Goal: Task Accomplishment & Management: Use online tool/utility

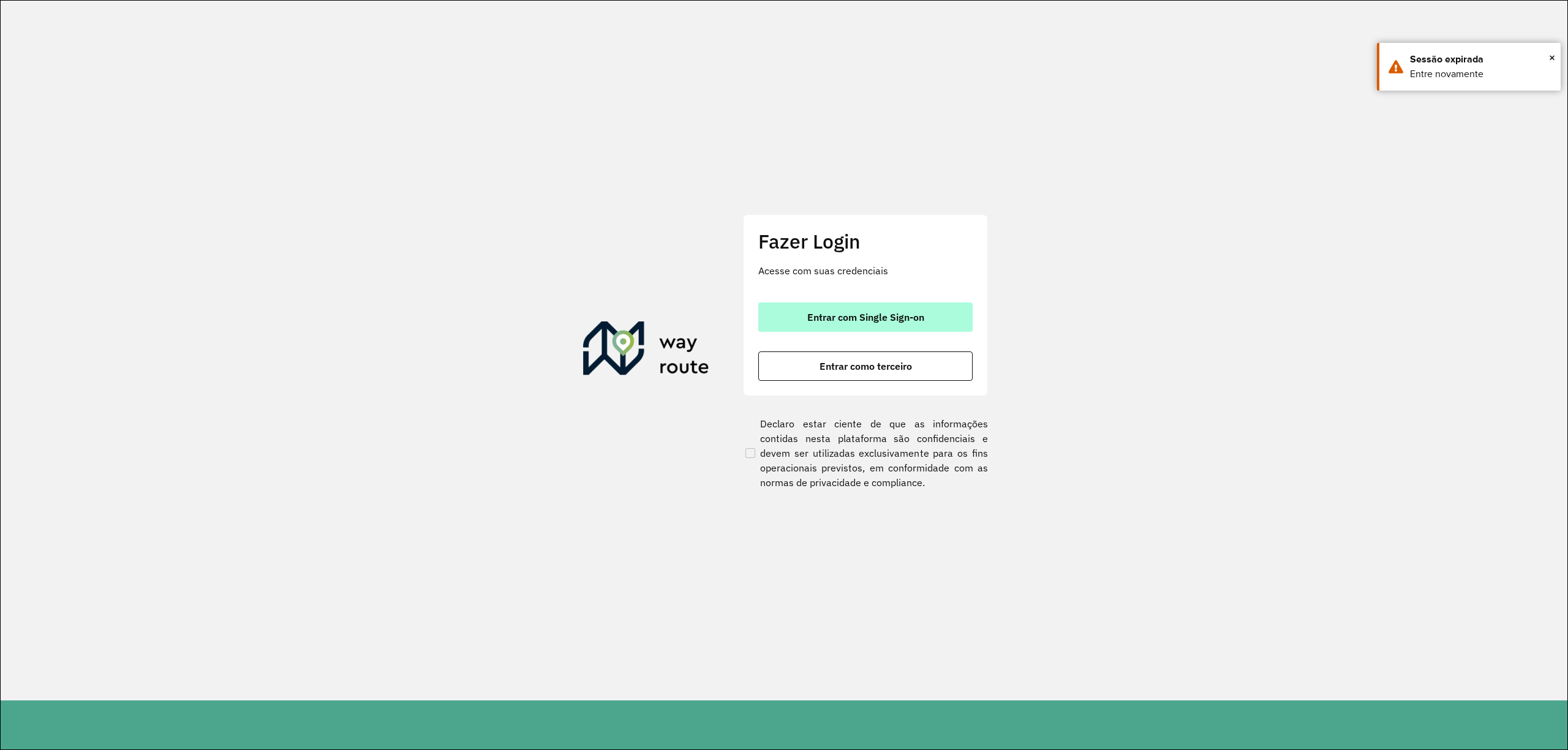
click at [807, 322] on span "Entrar com Single Sign-on" at bounding box center [866, 317] width 117 height 10
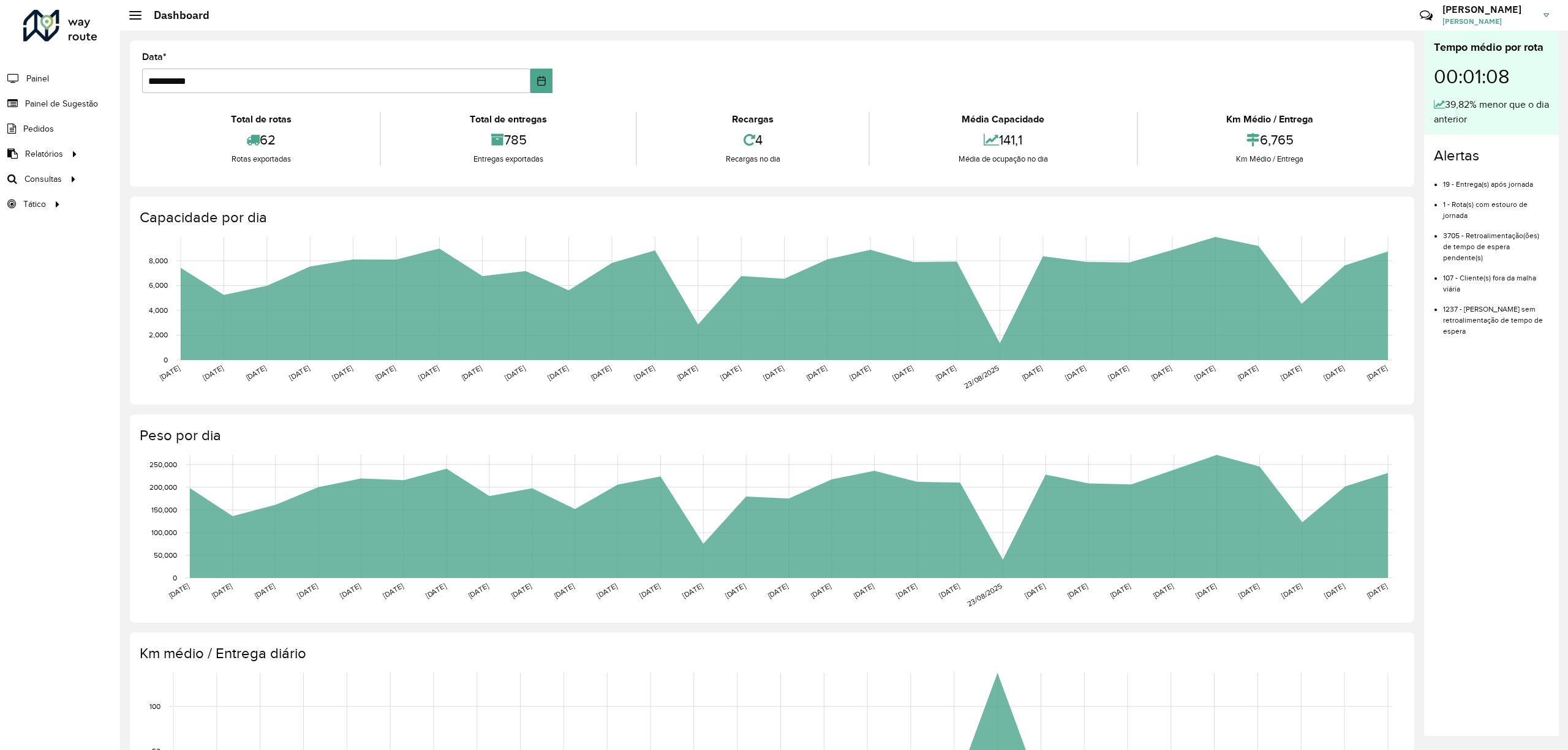
click at [74, 140] on li "Pedidos" at bounding box center [60, 129] width 120 height 25
click at [52, 156] on span "Relatórios" at bounding box center [45, 154] width 40 height 13
click at [157, 162] on link "Clientes" at bounding box center [204, 154] width 152 height 24
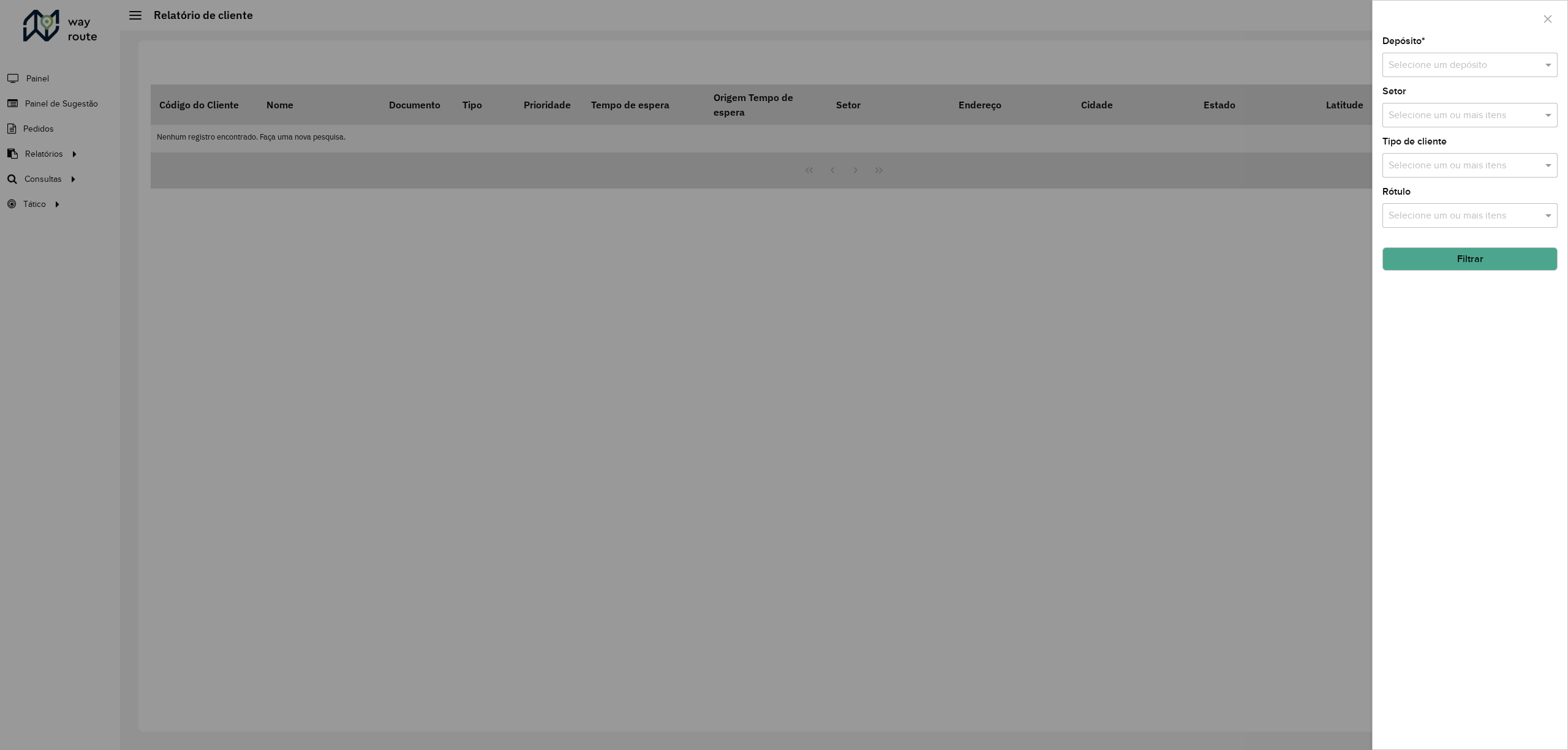
click at [1430, 76] on div "Selecione um depósito" at bounding box center [1469, 65] width 175 height 24
click at [1430, 106] on div "CDD [GEOGRAPHIC_DATA]" at bounding box center [1469, 100] width 173 height 21
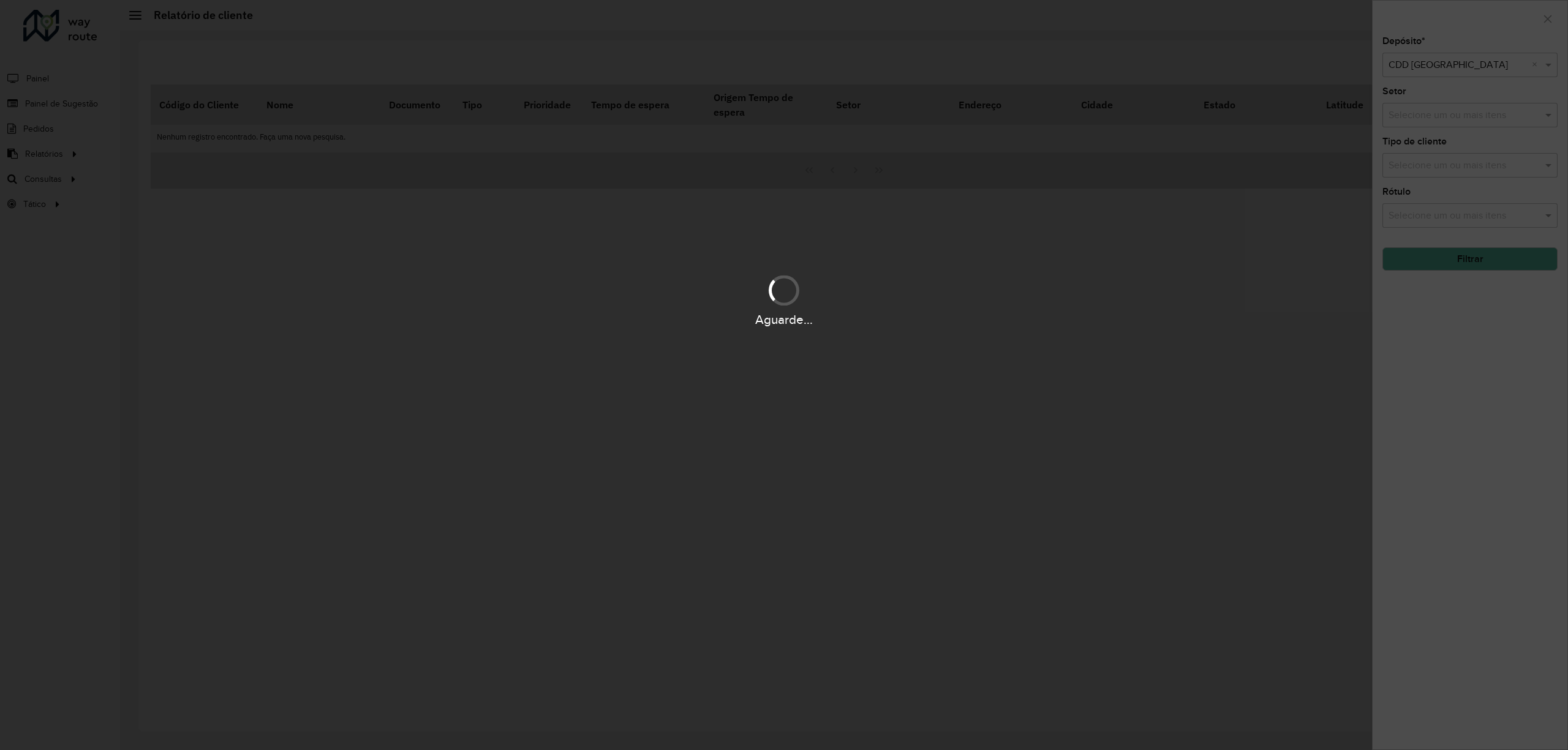
click at [1433, 165] on div "Aguarde..." at bounding box center [784, 375] width 1568 height 750
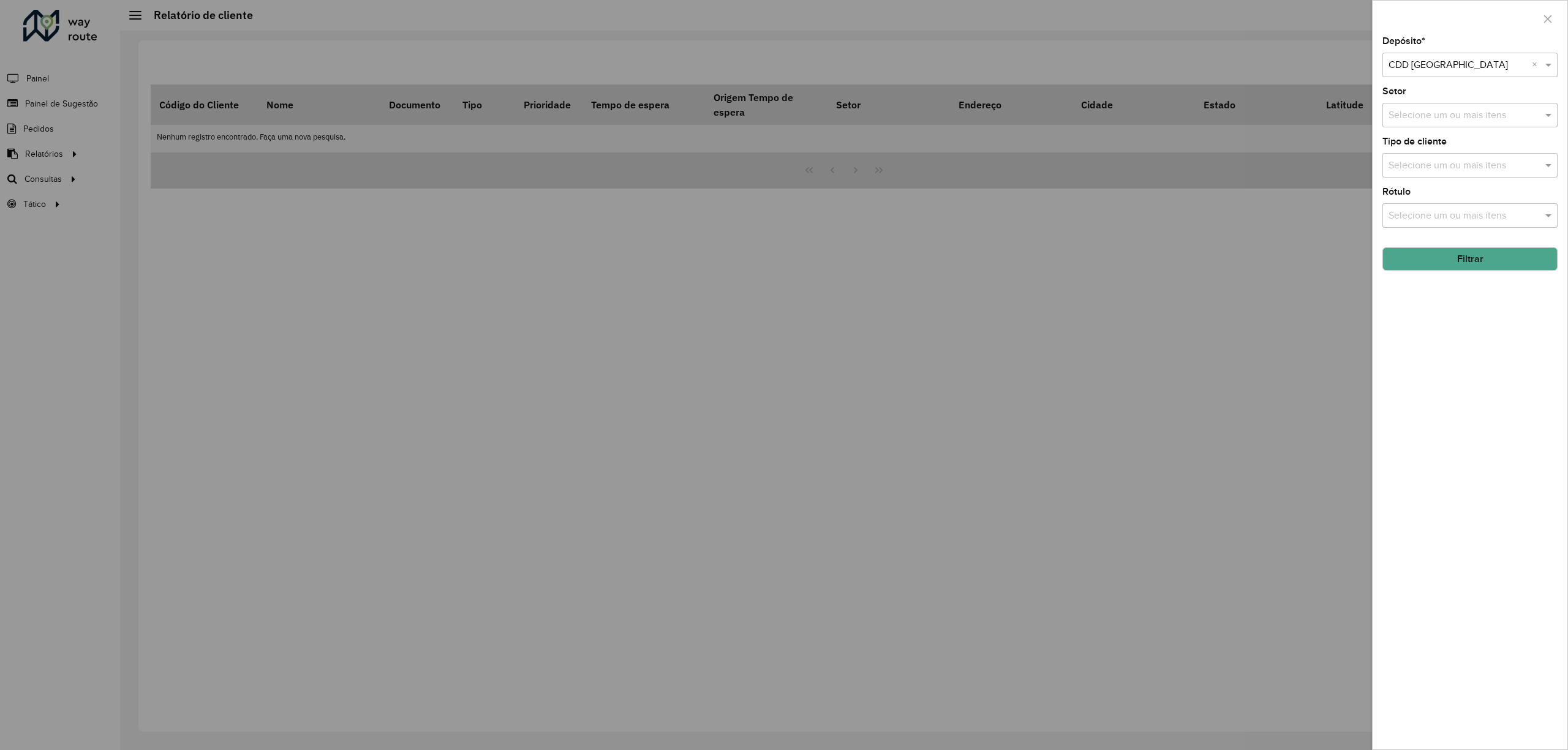
click at [1432, 167] on input "text" at bounding box center [1464, 165] width 157 height 15
